Goal: Browse casually: Explore the website without a specific task or goal

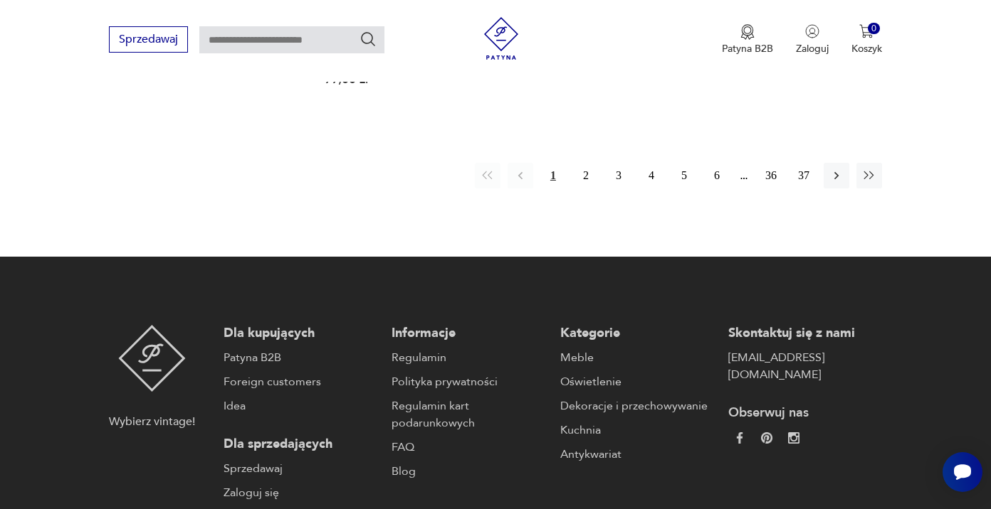
scroll to position [2301, 0]
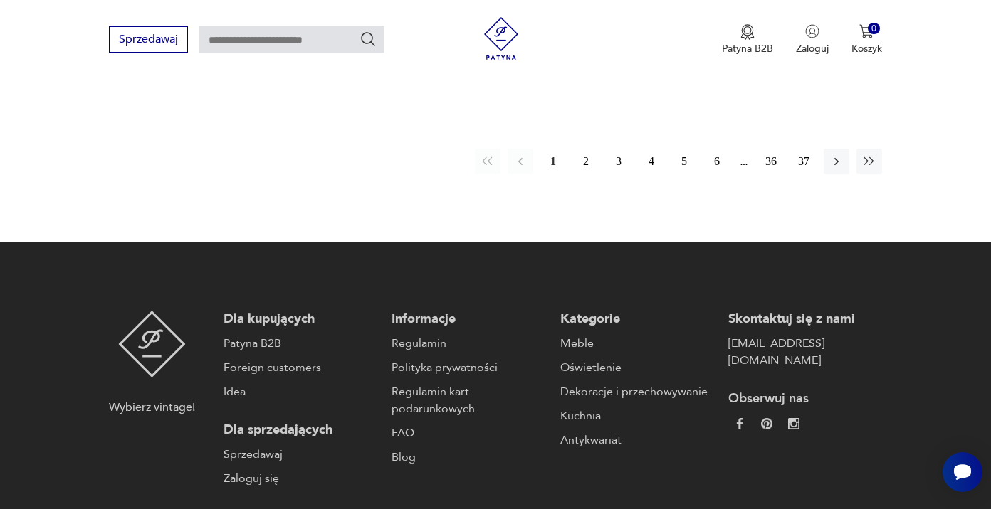
click at [583, 174] on button "2" at bounding box center [586, 162] width 26 height 26
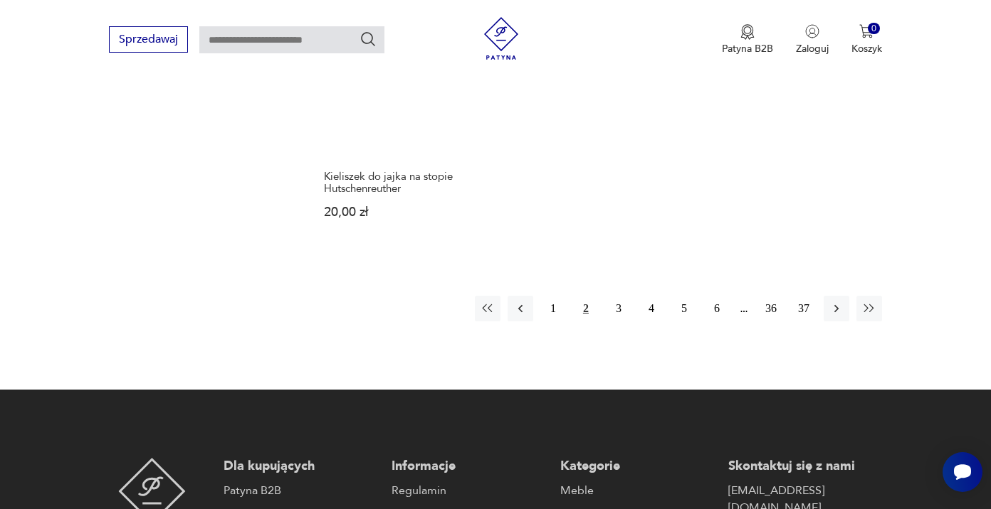
scroll to position [2130, 0]
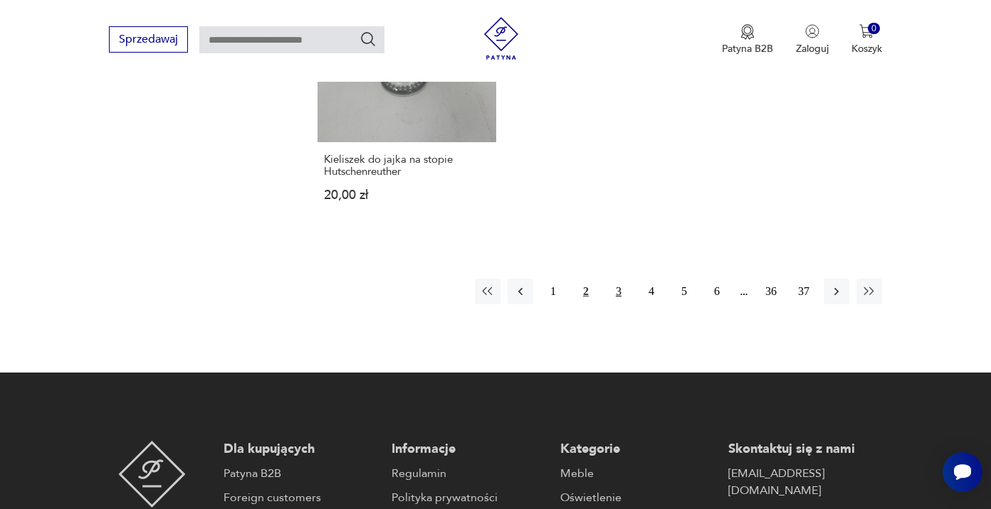
click at [619, 305] on button "3" at bounding box center [619, 292] width 26 height 26
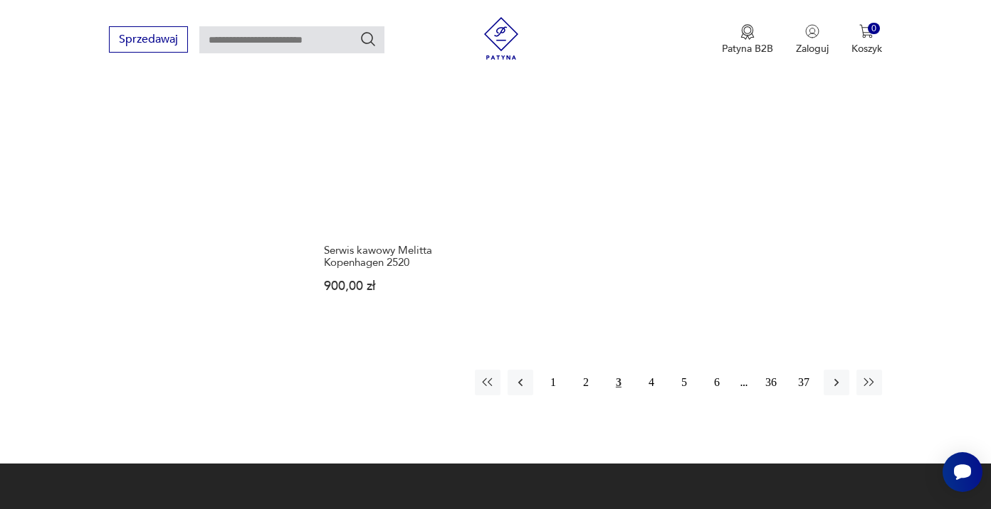
scroll to position [2171, 0]
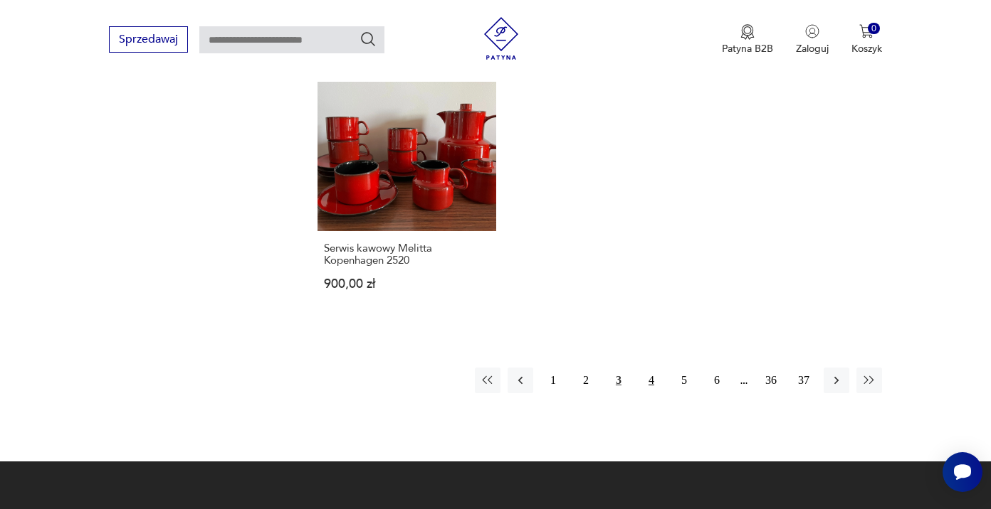
click at [653, 393] on button "4" at bounding box center [651, 381] width 26 height 26
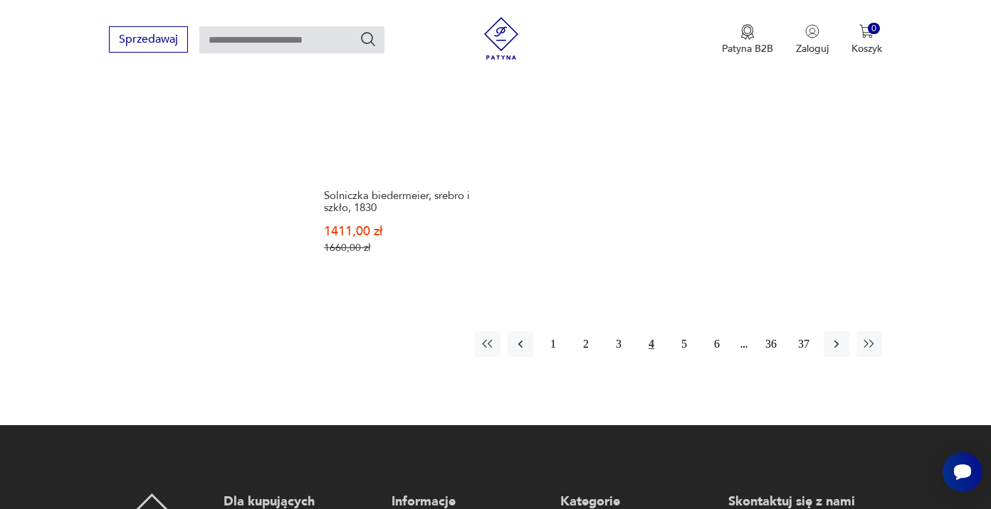
scroll to position [2172, 0]
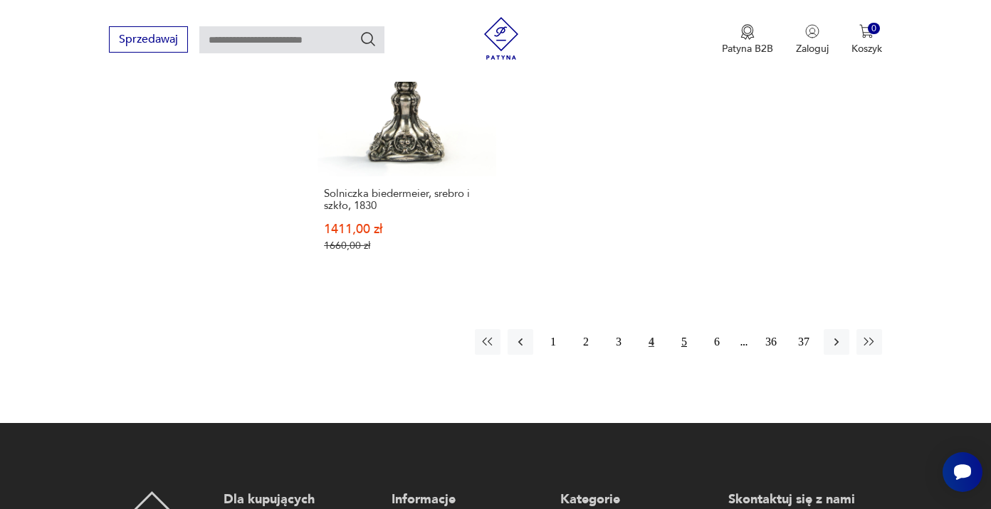
click at [680, 355] on button "5" at bounding box center [684, 342] width 26 height 26
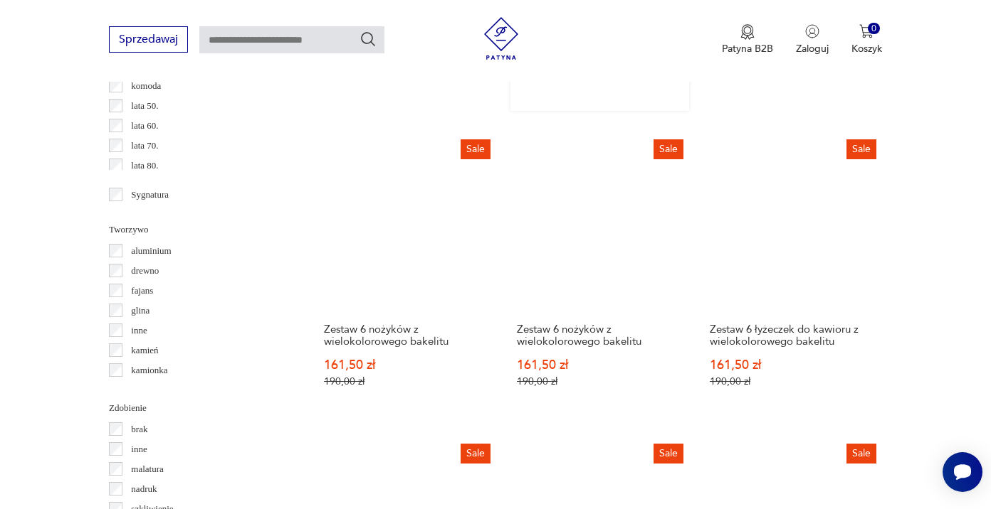
scroll to position [1431, 0]
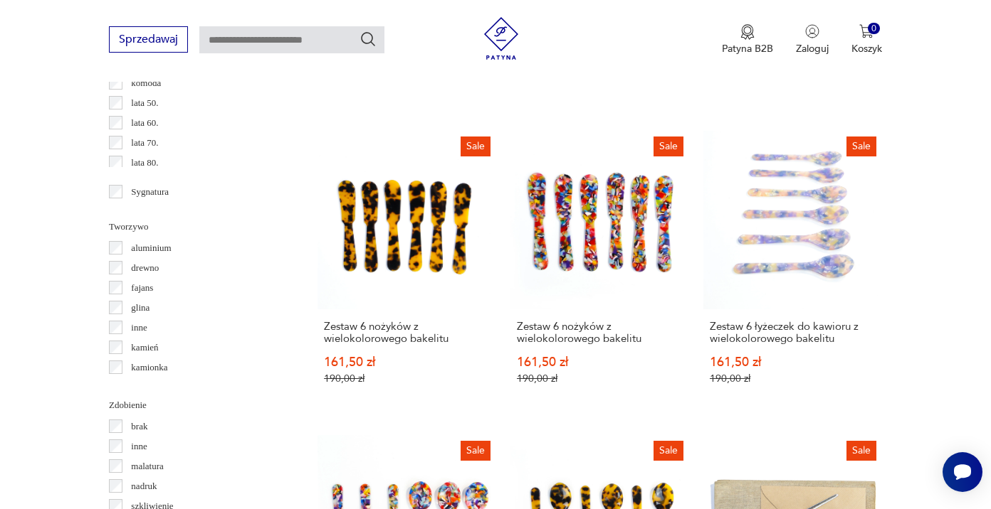
scroll to position [2172, 0]
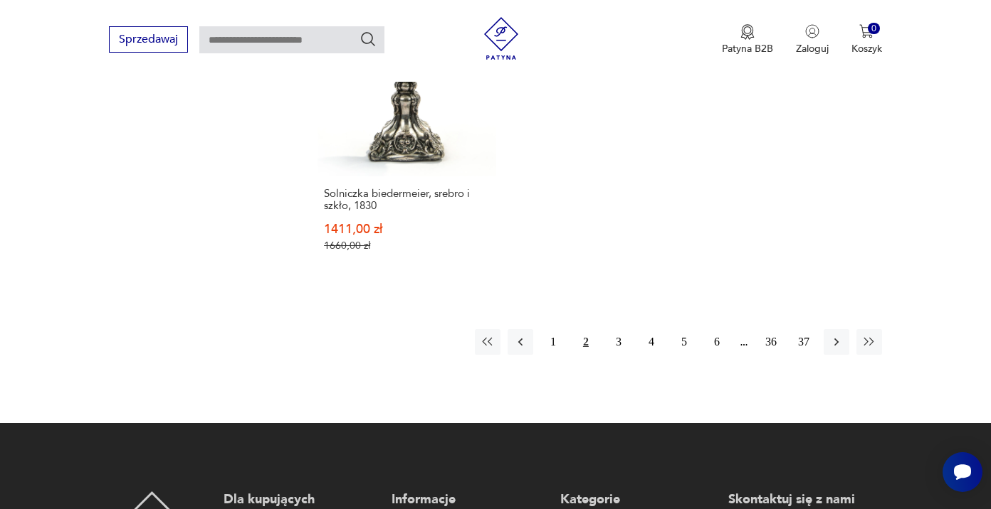
scroll to position [238, 0]
